Goal: Information Seeking & Learning: Learn about a topic

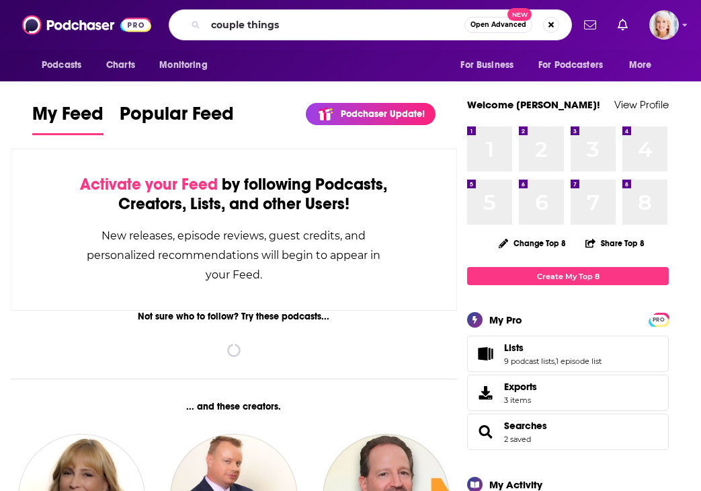
type input "couple things"
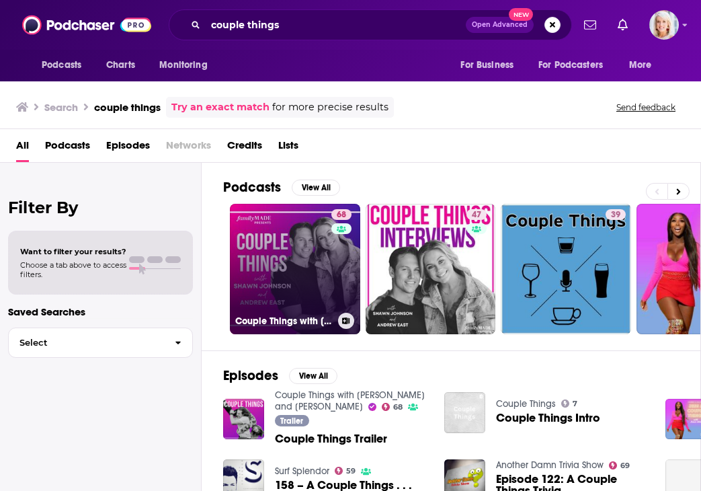
click at [284, 265] on link "68 Couple Things with [PERSON_NAME] and [PERSON_NAME]" at bounding box center [295, 269] width 130 height 130
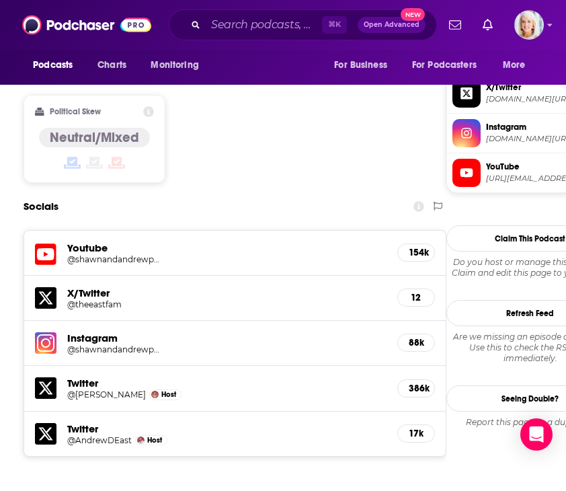
scroll to position [1158, 0]
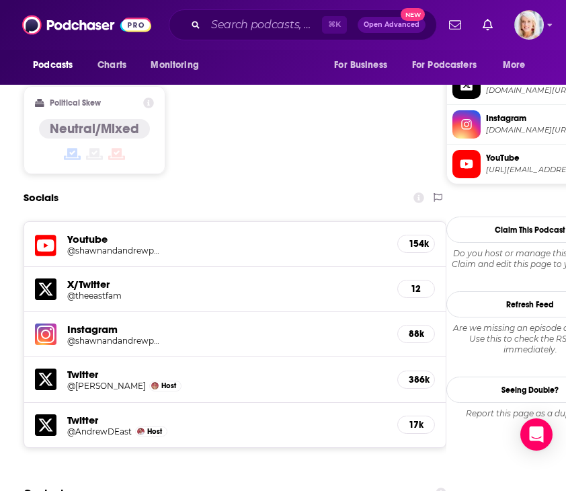
click at [44, 323] on img at bounding box center [46, 334] width 22 height 22
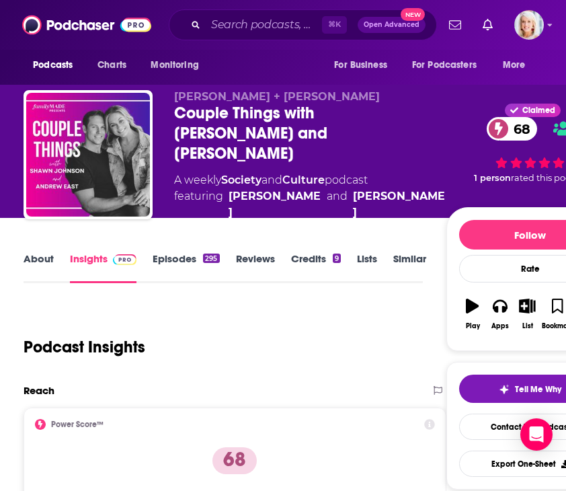
scroll to position [1, 0]
